Goal: Task Accomplishment & Management: Use online tool/utility

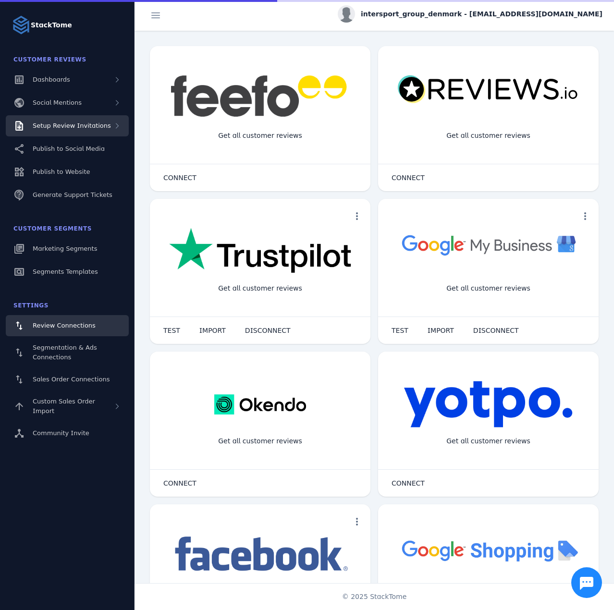
click at [87, 123] on span "Setup Review Invitations" at bounding box center [72, 125] width 78 height 7
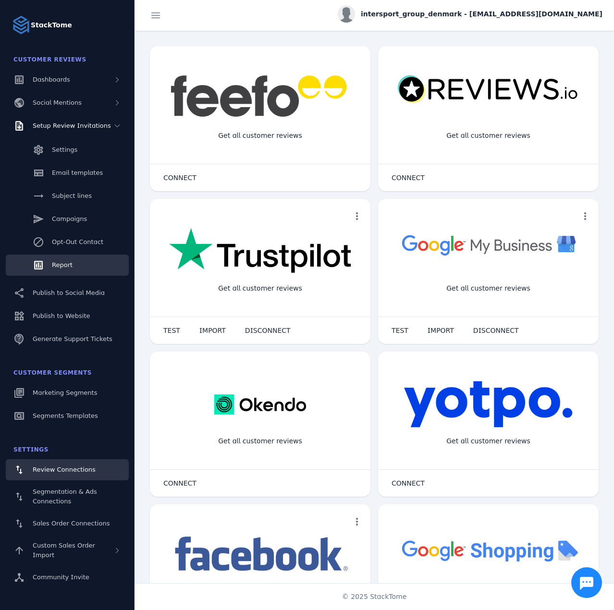
click at [59, 265] on span "Report" at bounding box center [62, 264] width 21 height 7
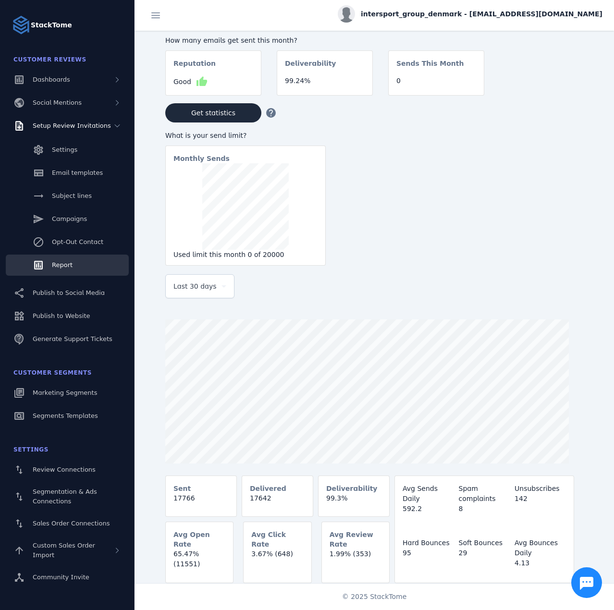
click at [202, 292] on span "Last 30 days" at bounding box center [194, 287] width 43 height 12
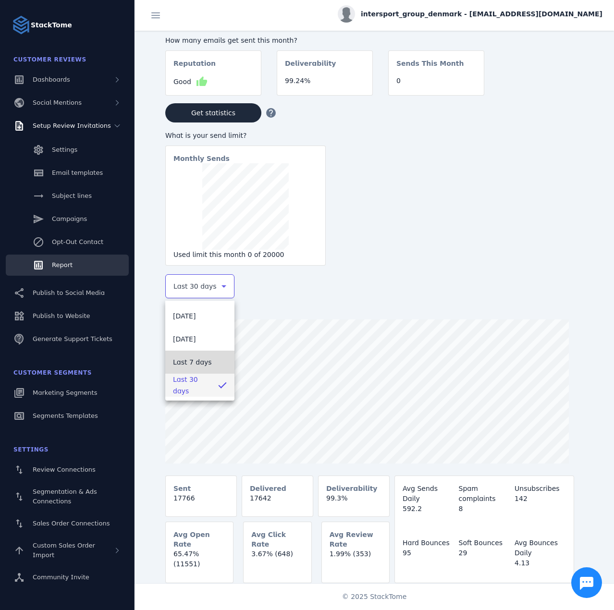
click at [202, 363] on span "Last 7 days" at bounding box center [192, 363] width 39 height 12
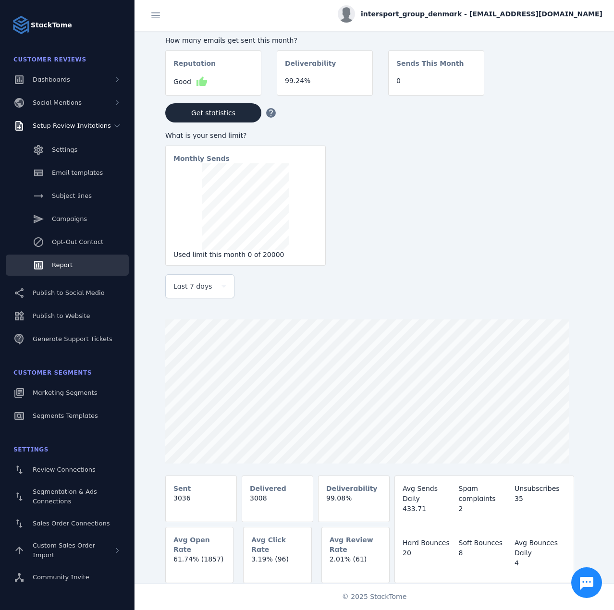
click at [537, 18] on span "intersport_group_denmark - [EMAIL_ADDRESS][DOMAIN_NAME]" at bounding box center [482, 14] width 242 height 10
drag, startPoint x: 580, startPoint y: 92, endPoint x: 301, endPoint y: 52, distance: 281.5
click at [580, 92] on span "Sign out" at bounding box center [572, 93] width 28 height 12
